Goal: Transaction & Acquisition: Purchase product/service

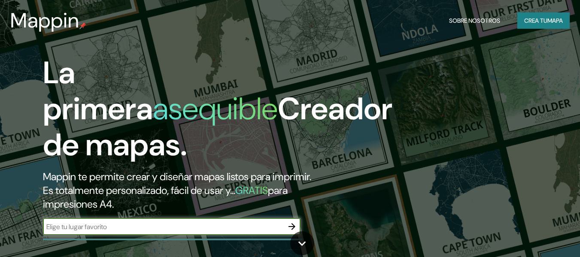
click at [208, 202] on div "La primera asequible Creador de mapas. Mappin te permite crear y diseñar mapas …" at bounding box center [188, 149] width 348 height 189
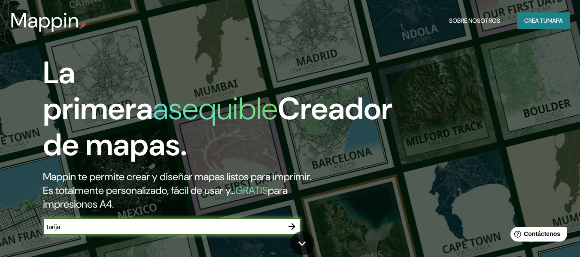
type input "tarija"
click at [303, 82] on h1 "La primera asequible Creador de mapas." at bounding box center [217, 112] width 349 height 115
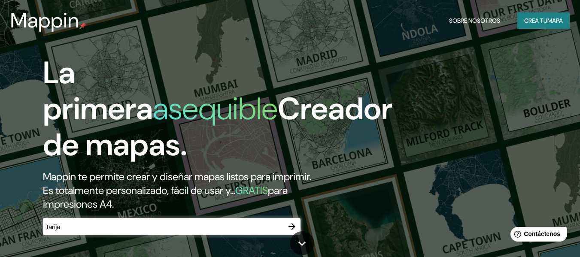
click at [292, 227] on icon "button" at bounding box center [291, 226] width 7 height 7
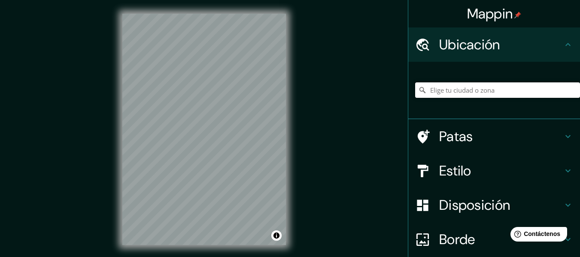
click at [440, 93] on input "Elige tu ciudad o zona" at bounding box center [497, 89] width 165 height 15
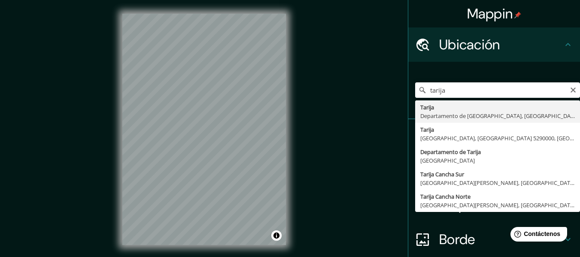
type input "Tarija, [GEOGRAPHIC_DATA], [GEOGRAPHIC_DATA]"
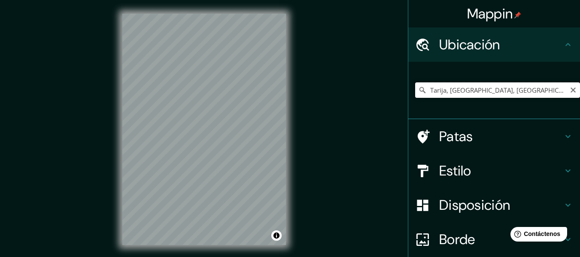
click at [460, 83] on input "Tarija, [GEOGRAPHIC_DATA], [GEOGRAPHIC_DATA]" at bounding box center [497, 89] width 165 height 15
click at [545, 86] on input "Tarija, [GEOGRAPHIC_DATA], [GEOGRAPHIC_DATA]" at bounding box center [497, 89] width 165 height 15
click at [461, 131] on font "Patas" at bounding box center [456, 136] width 34 height 18
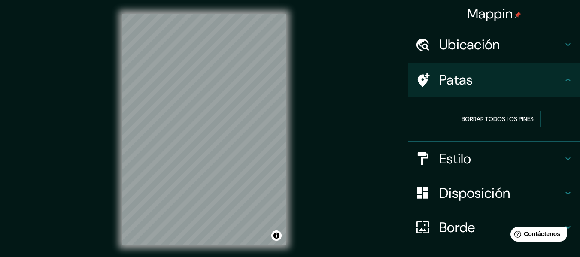
click at [500, 79] on h4 "Patas" at bounding box center [501, 79] width 124 height 17
click at [478, 157] on h4 "Estilo" at bounding box center [501, 158] width 124 height 17
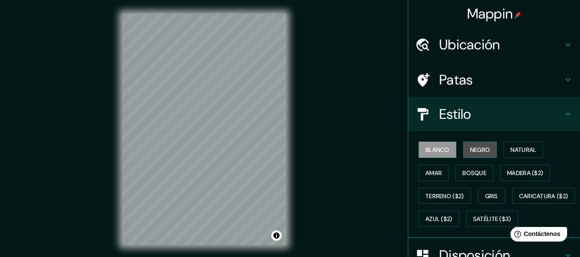
click at [475, 156] on button "Negro" at bounding box center [480, 150] width 34 height 16
click at [446, 154] on button "Blanco" at bounding box center [437, 150] width 38 height 16
click at [436, 176] on font "Amar" at bounding box center [433, 173] width 16 height 8
click at [437, 154] on font "Blanco" at bounding box center [437, 150] width 24 height 8
click at [468, 169] on font "Bosque" at bounding box center [474, 173] width 24 height 8
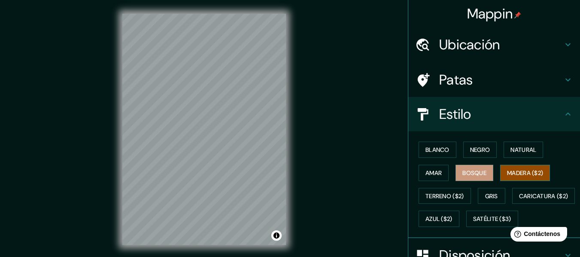
click at [513, 169] on font "Madera ($2)" at bounding box center [525, 173] width 36 height 8
click at [493, 190] on button "Gris" at bounding box center [491, 196] width 27 height 16
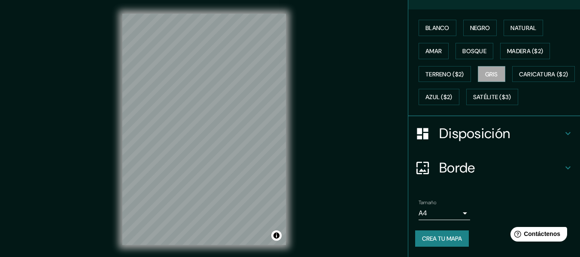
scroll to position [145, 0]
click at [449, 238] on font "Crea tu mapa" at bounding box center [442, 239] width 40 height 8
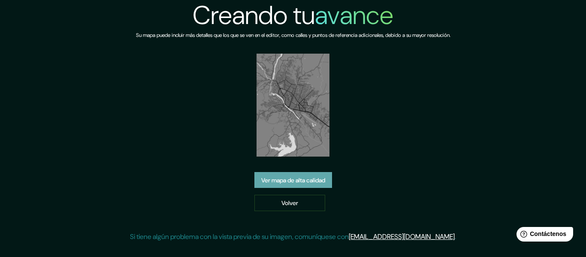
click at [312, 184] on font "Ver mapa de alta calidad" at bounding box center [293, 180] width 64 height 8
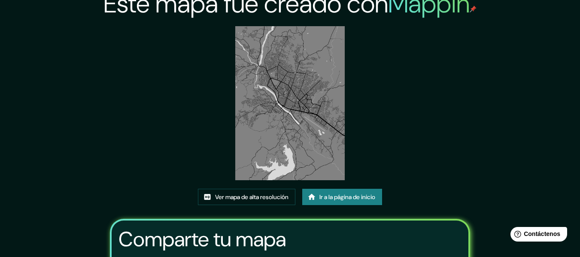
scroll to position [14, 0]
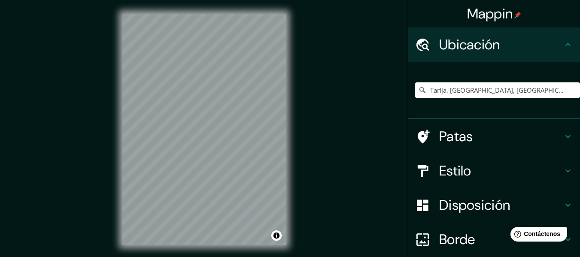
click at [503, 85] on input "Tarija, [GEOGRAPHIC_DATA], [GEOGRAPHIC_DATA]" at bounding box center [497, 89] width 165 height 15
click at [493, 94] on input "Tarija, [GEOGRAPHIC_DATA], [GEOGRAPHIC_DATA]" at bounding box center [497, 89] width 165 height 15
click at [544, 92] on input "Tarija, [GEOGRAPHIC_DATA], [GEOGRAPHIC_DATA]" at bounding box center [497, 89] width 165 height 15
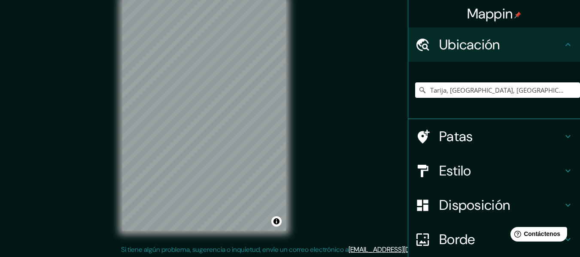
click at [454, 91] on input "Tarija, [GEOGRAPHIC_DATA], [GEOGRAPHIC_DATA]" at bounding box center [497, 89] width 165 height 15
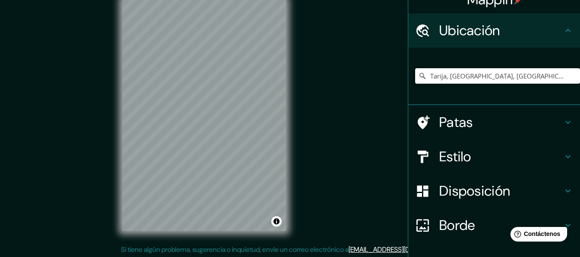
drag, startPoint x: 547, startPoint y: 76, endPoint x: 377, endPoint y: 72, distance: 170.0
click at [377, 72] on div "Mappin Ubicación Tarija, Departamento de Tarija, Bolivia Patas Estilo Disposici…" at bounding box center [290, 122] width 580 height 273
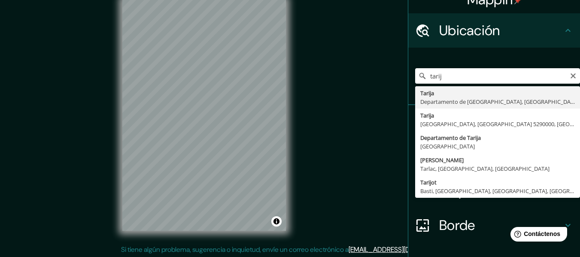
type input "Tarija, [GEOGRAPHIC_DATA], [GEOGRAPHIC_DATA]"
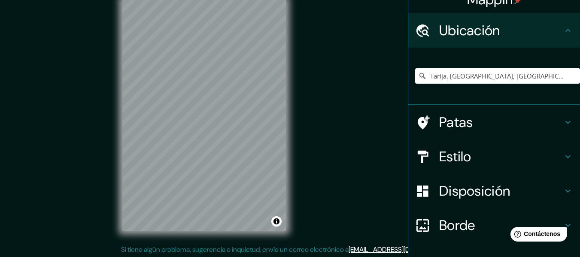
click at [482, 154] on h4 "Estilo" at bounding box center [501, 156] width 124 height 17
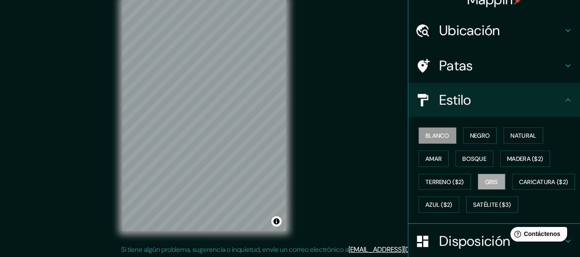
click at [494, 182] on font "Gris" at bounding box center [491, 182] width 13 height 8
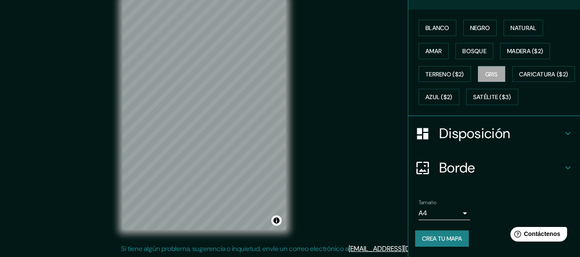
scroll to position [15, 0]
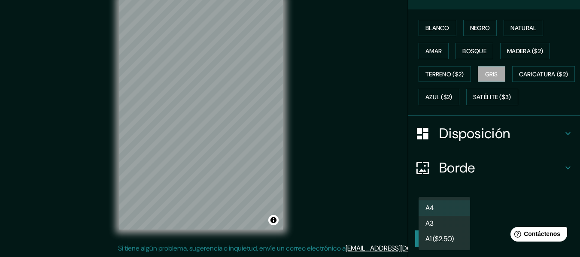
click at [463, 213] on body "Mappin Ubicación Tarija, Departamento de Tarija, Bolivia Patas Estilo Blanco Ne…" at bounding box center [290, 113] width 580 height 257
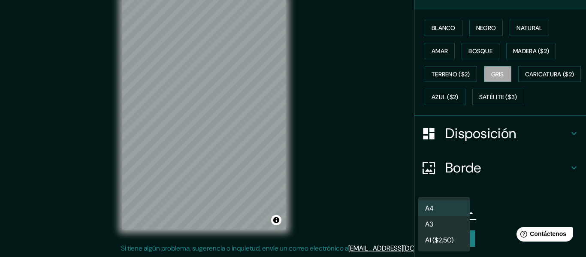
click at [487, 203] on div at bounding box center [293, 128] width 586 height 257
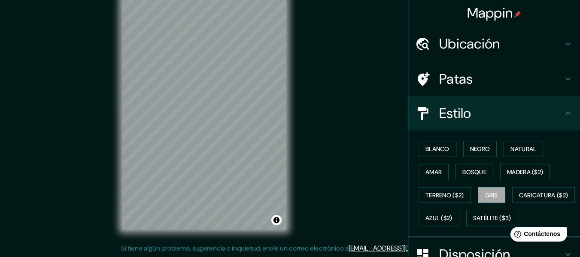
scroll to position [0, 0]
click at [502, 44] on h4 "Ubicación" at bounding box center [501, 44] width 124 height 17
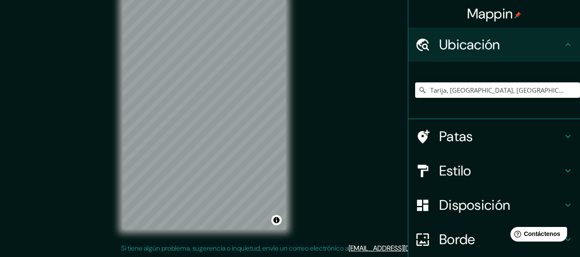
click at [502, 44] on h4 "Ubicación" at bounding box center [501, 44] width 124 height 17
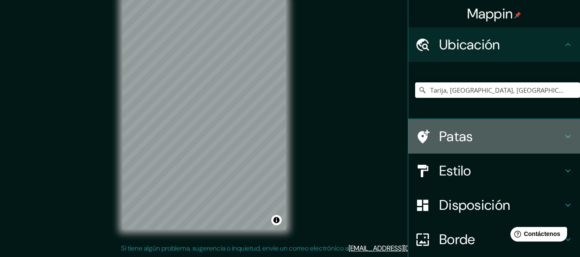
click at [537, 136] on h4 "Patas" at bounding box center [501, 136] width 124 height 17
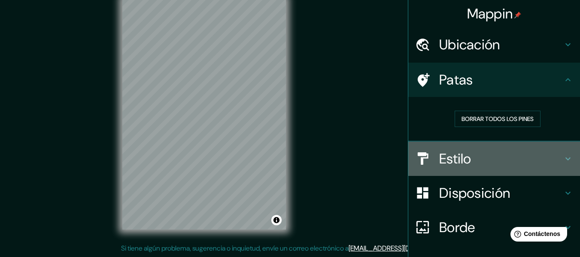
click at [555, 156] on h4 "Estilo" at bounding box center [501, 158] width 124 height 17
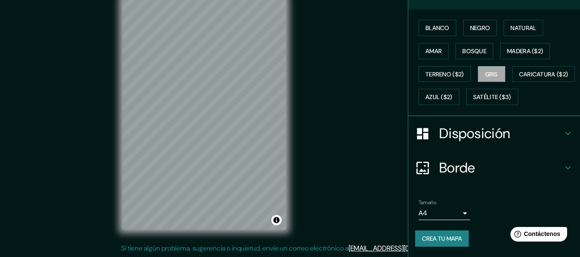
click at [545, 142] on h4 "Disposición" at bounding box center [501, 133] width 124 height 17
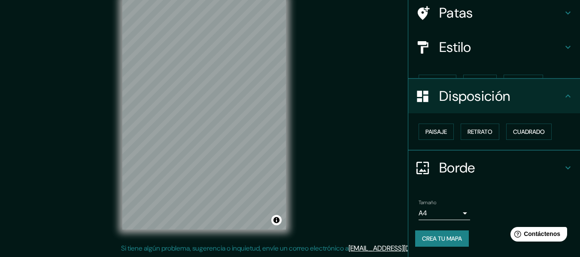
scroll to position [52, 0]
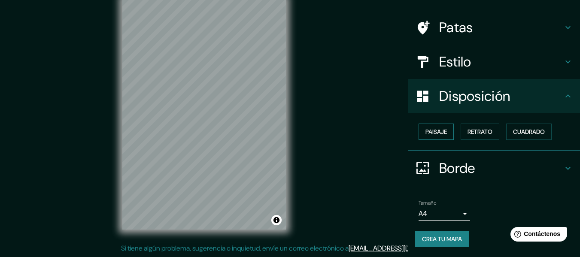
click at [428, 135] on font "Paisaje" at bounding box center [435, 132] width 21 height 8
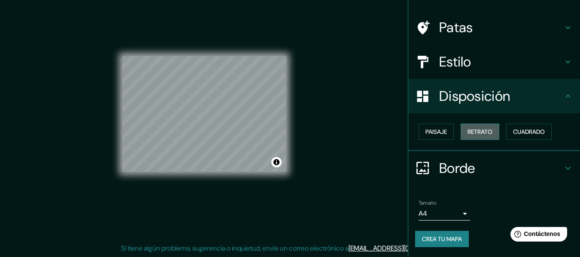
click at [470, 131] on font "Retrato" at bounding box center [479, 132] width 25 height 8
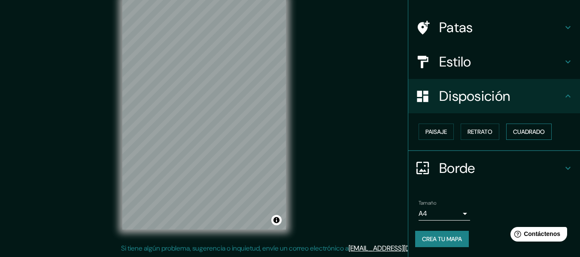
click at [519, 135] on font "Cuadrado" at bounding box center [529, 132] width 32 height 8
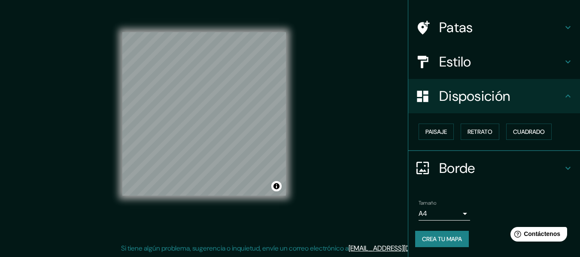
click at [460, 176] on font "Borde" at bounding box center [457, 168] width 36 height 18
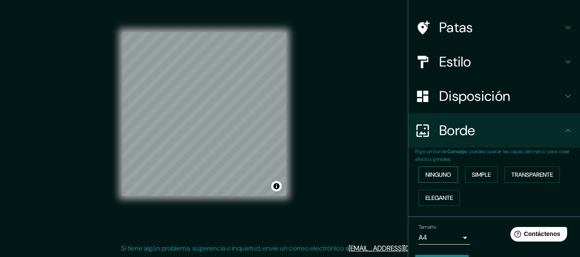
click at [443, 173] on font "Ninguno" at bounding box center [438, 175] width 26 height 8
click at [472, 173] on font "Simple" at bounding box center [481, 175] width 19 height 8
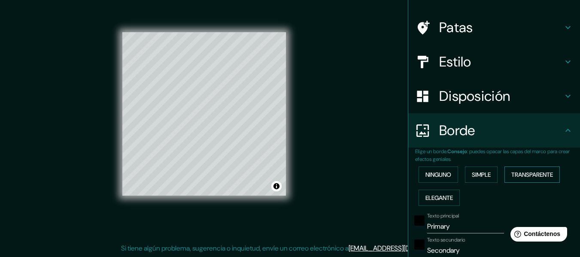
click at [515, 175] on font "Transparente" at bounding box center [532, 175] width 42 height 8
click at [446, 197] on font "Elegante" at bounding box center [438, 198] width 27 height 8
click at [436, 172] on font "Ninguno" at bounding box center [438, 175] width 26 height 8
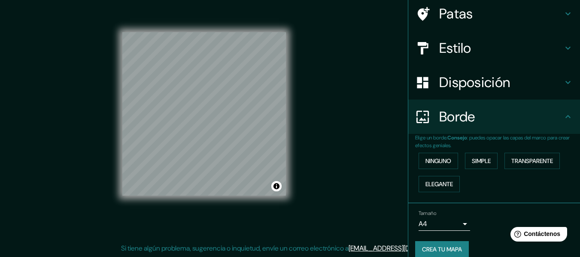
scroll to position [76, 0]
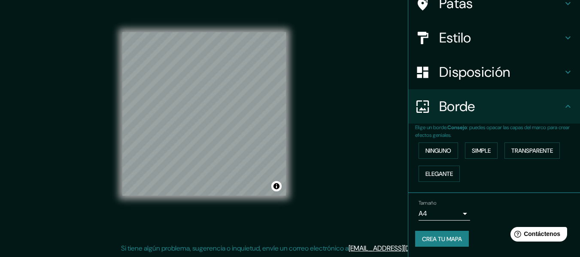
click at [451, 240] on font "Crea tu mapa" at bounding box center [442, 239] width 40 height 8
click at [297, 149] on div "© Mapbox © OpenStreetMap Improve this map" at bounding box center [204, 114] width 191 height 259
click at [453, 232] on div "Crea tu mapa" at bounding box center [494, 239] width 158 height 16
drag, startPoint x: 298, startPoint y: 178, endPoint x: 342, endPoint y: 172, distance: 43.8
click at [342, 172] on div "Mappin Ubicación Tarija, Departamento de Tarija, Bolivia Patas Estilo Disposici…" at bounding box center [290, 121] width 580 height 273
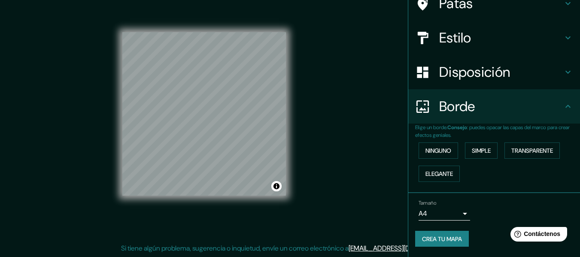
click at [436, 234] on font "Crea tu mapa" at bounding box center [442, 238] width 40 height 11
click at [446, 34] on font "Estilo" at bounding box center [455, 38] width 32 height 18
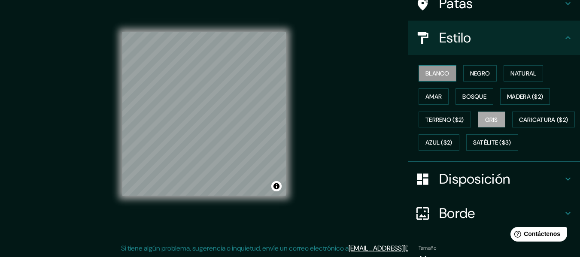
click at [428, 74] on font "Blanco" at bounding box center [437, 74] width 24 height 8
